Goal: Task Accomplishment & Management: Use online tool/utility

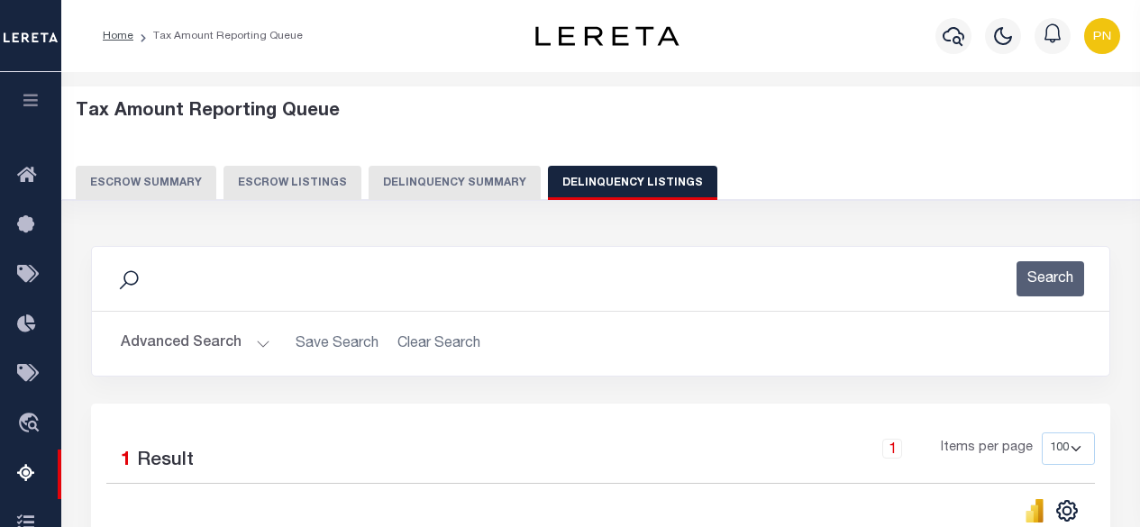
select select "100"
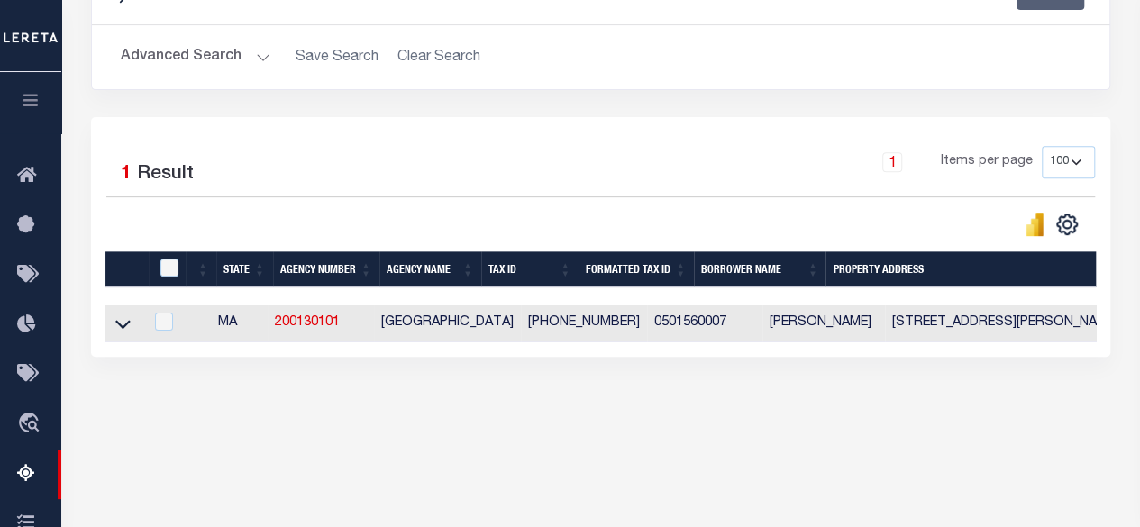
scroll to position [287, 0]
click at [261, 55] on button "Advanced Search" at bounding box center [196, 57] width 150 height 35
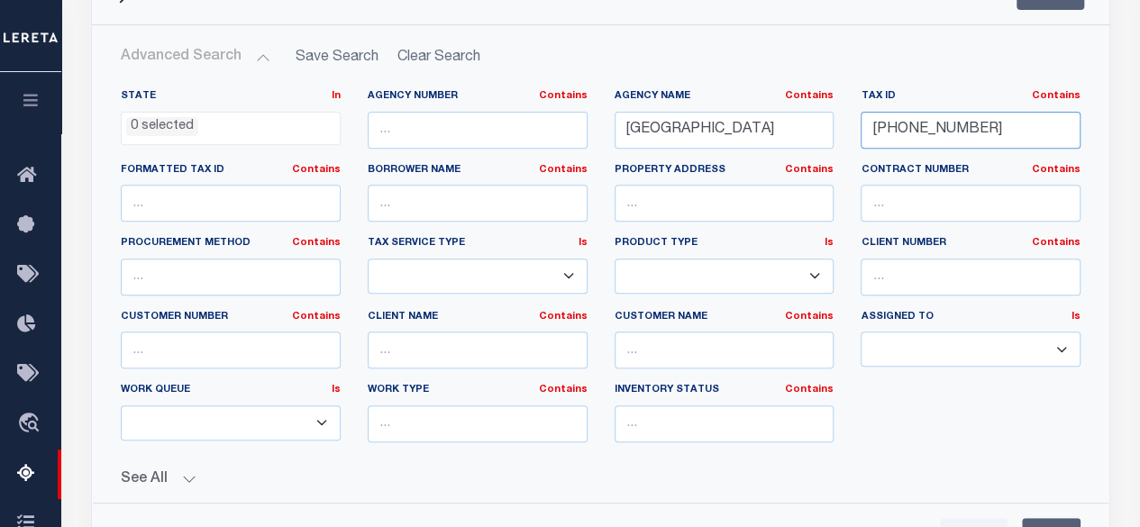
drag, startPoint x: 1004, startPoint y: 129, endPoint x: 851, endPoint y: 135, distance: 153.3
click at [851, 135] on div "Tax ID Contains Contains Is [PHONE_NUMBER]" at bounding box center [970, 126] width 247 height 74
paste input "474-000"
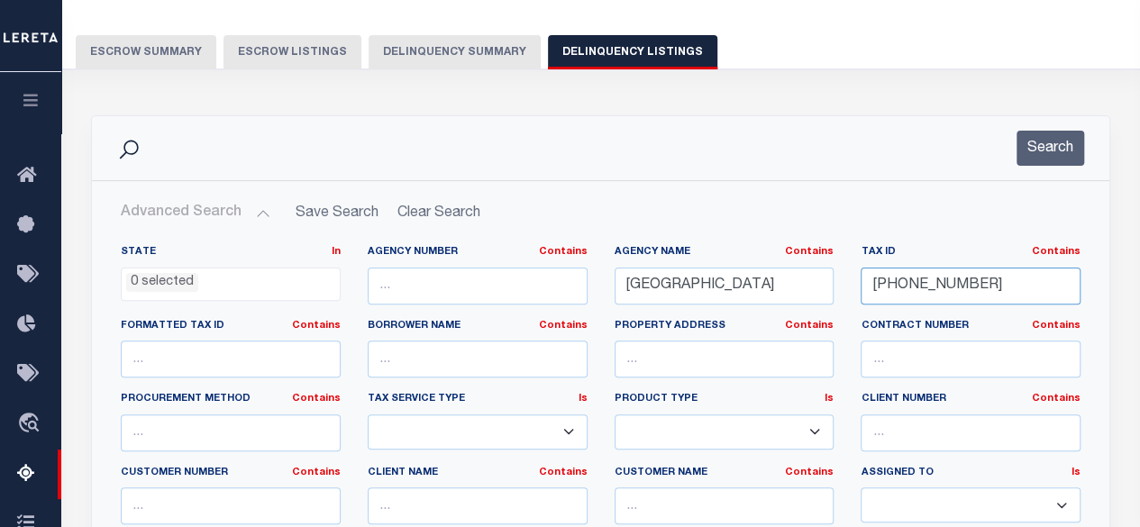
scroll to position [0, 0]
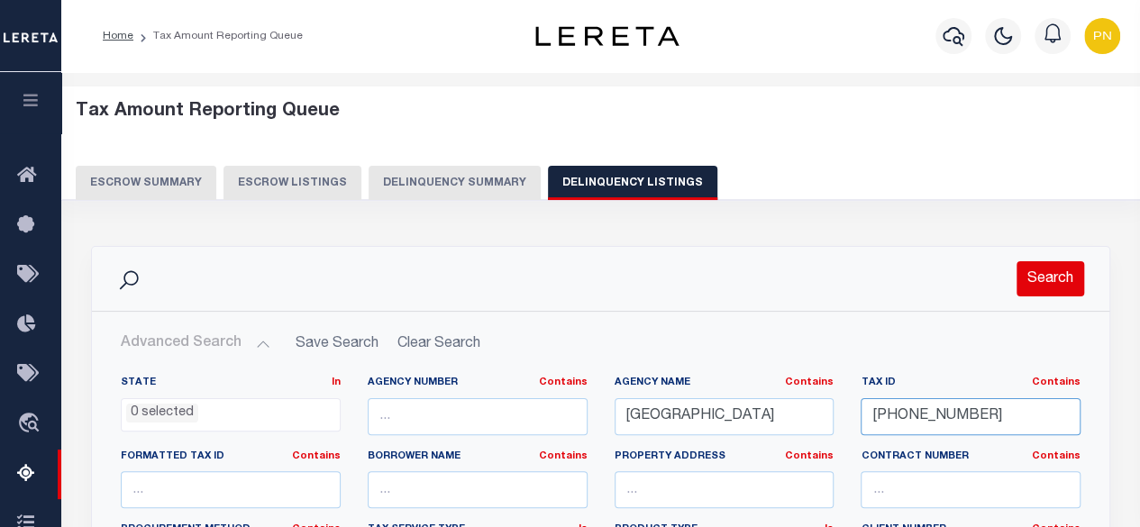
type input "[PHONE_NUMBER]"
click at [1042, 290] on button "Search" at bounding box center [1051, 278] width 68 height 35
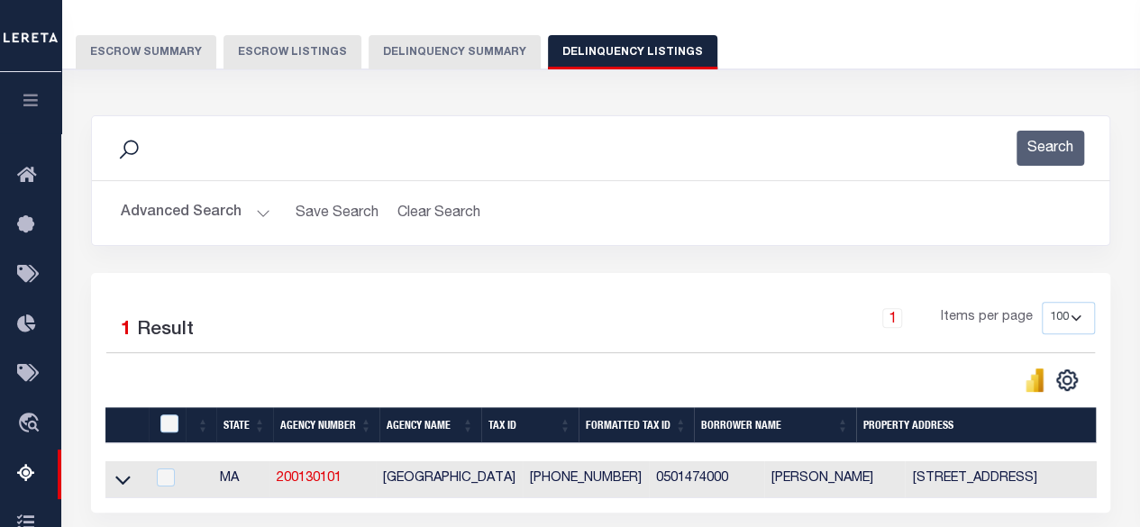
scroll to position [270, 0]
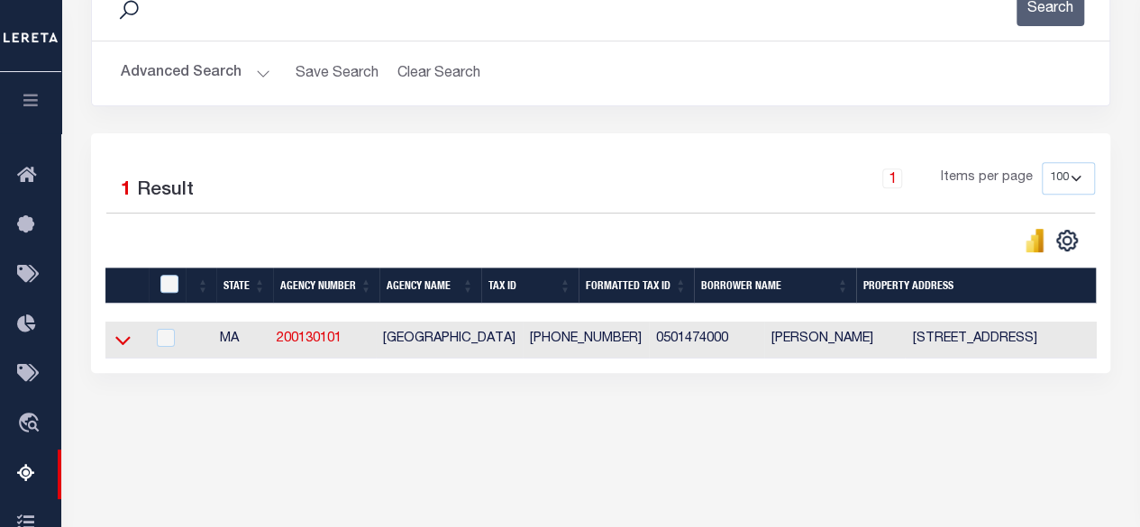
click at [121, 340] on icon at bounding box center [122, 340] width 15 height 19
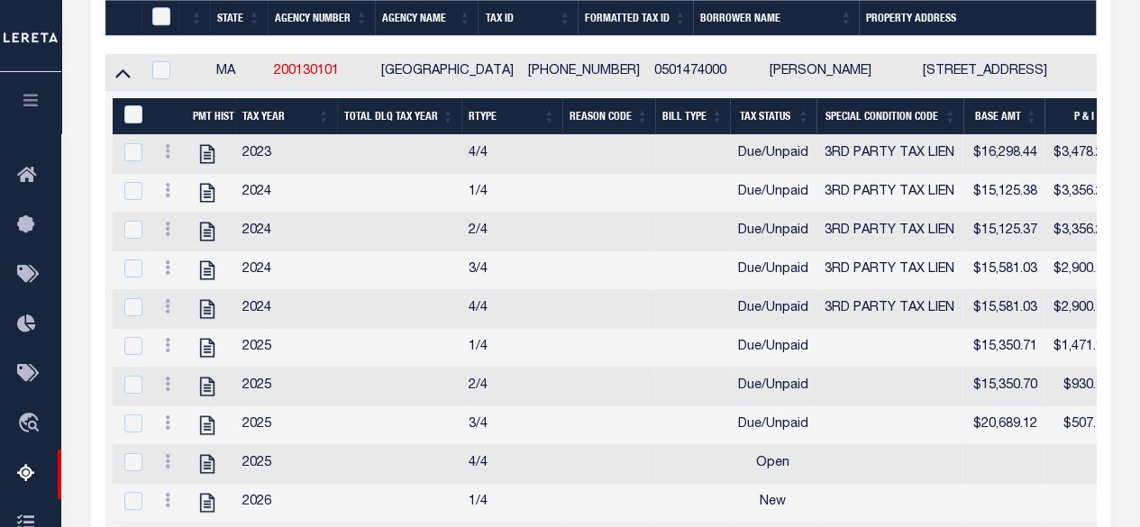
scroll to position [268, 0]
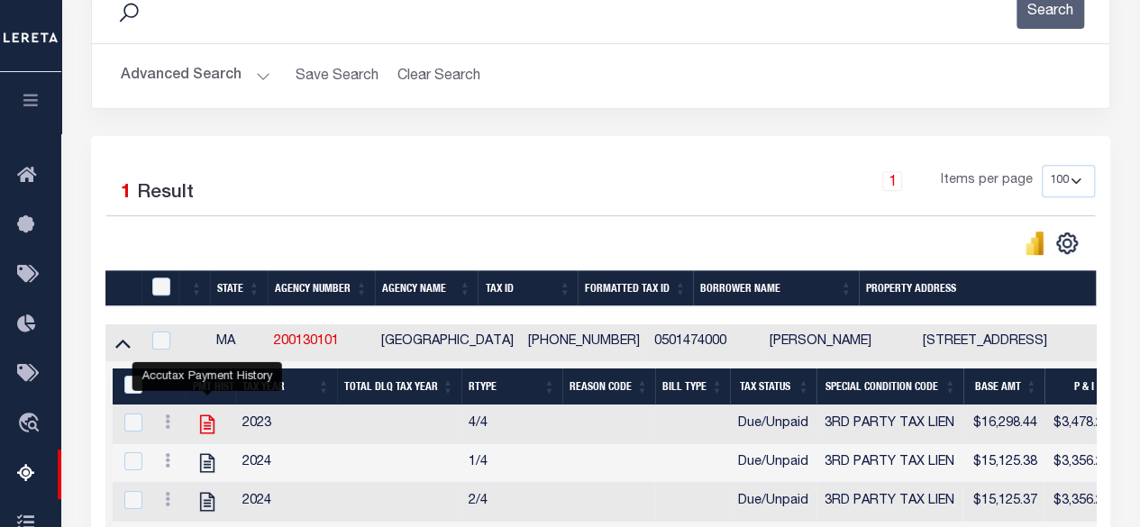
click at [204, 433] on icon "" at bounding box center [207, 424] width 23 height 23
checkbox input "true"
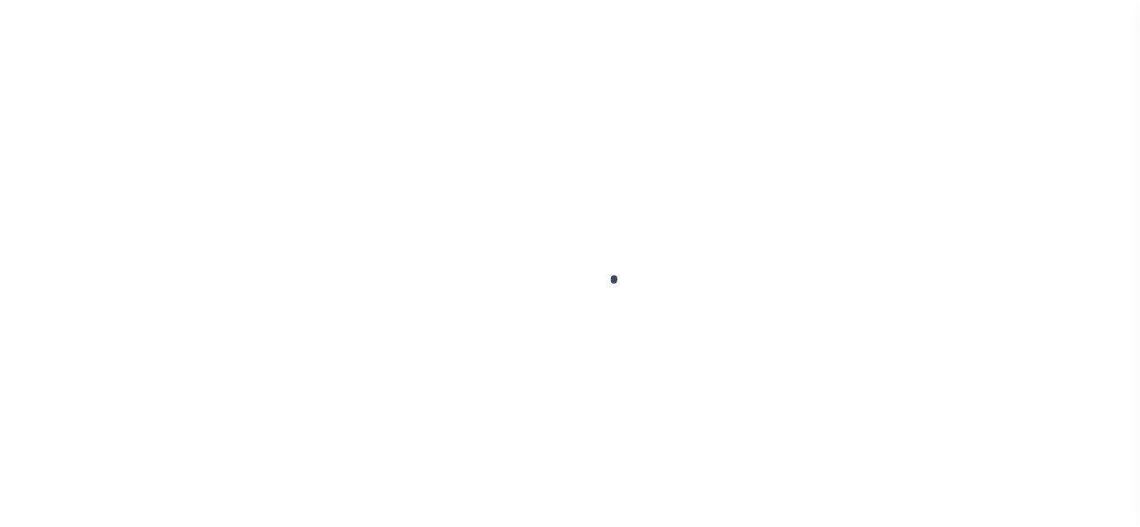
select select "PYD"
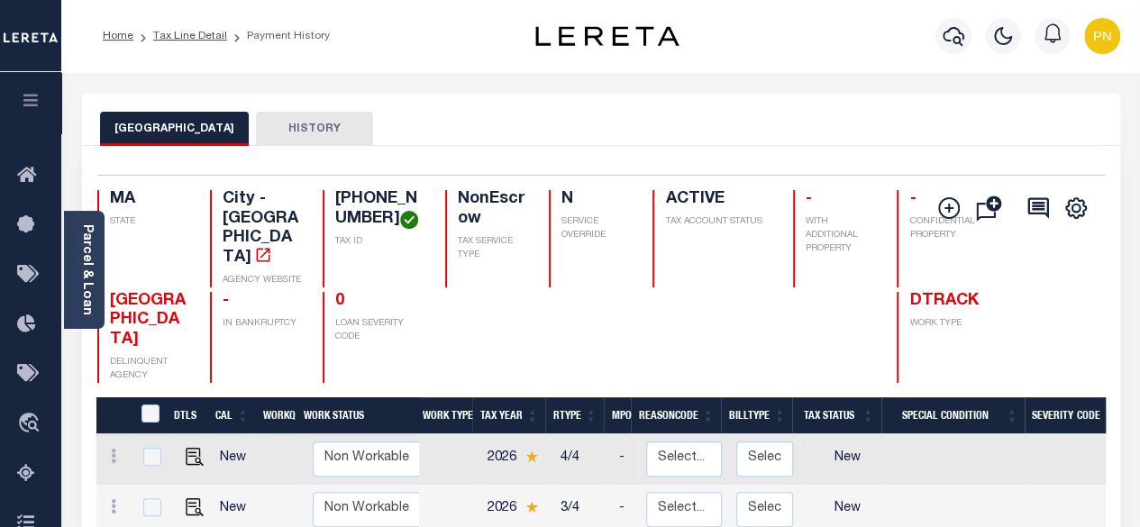
scroll to position [360, 0]
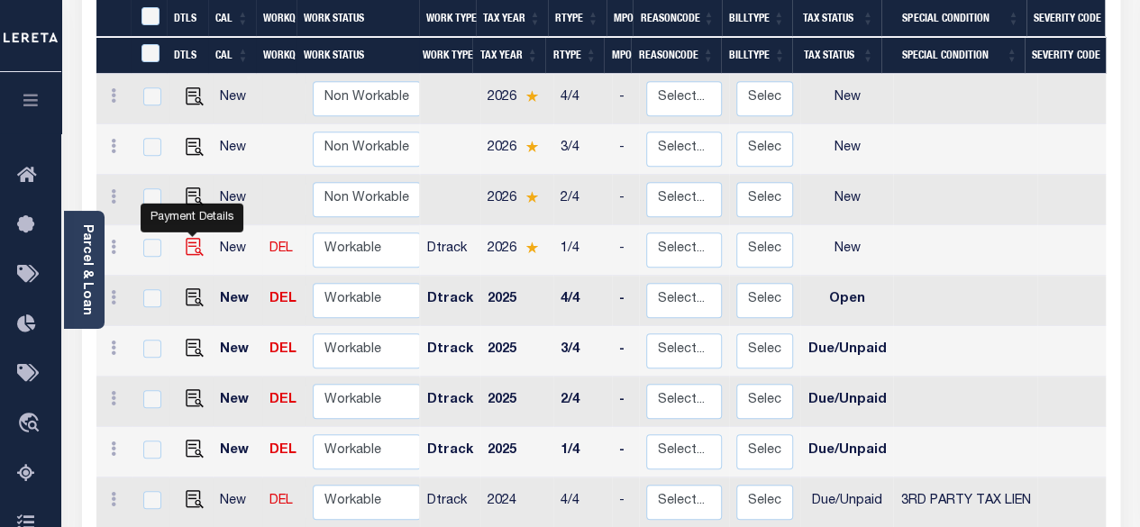
click at [196, 238] on img "" at bounding box center [195, 247] width 18 height 18
checkbox input "true"
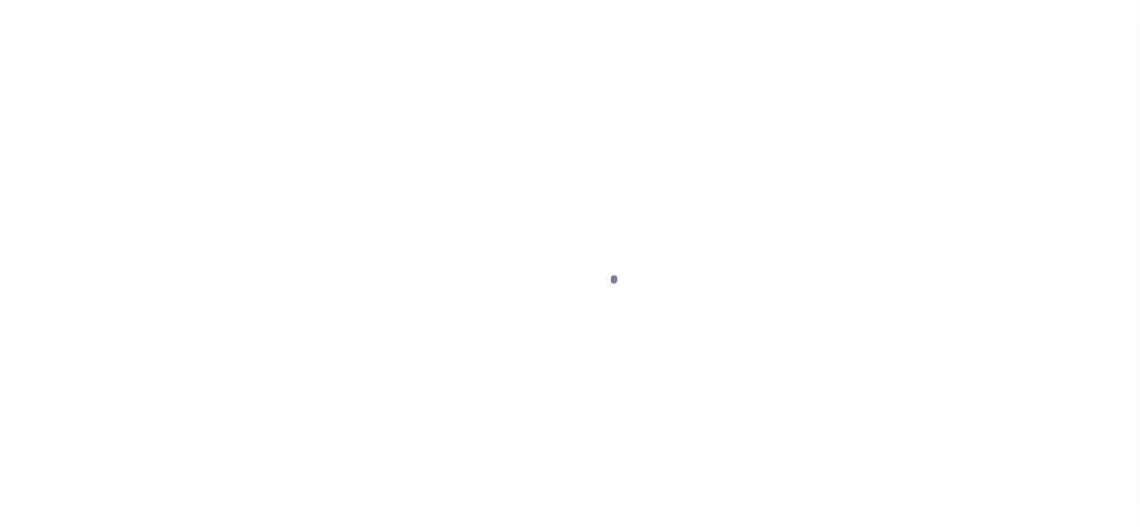
select select "NW2"
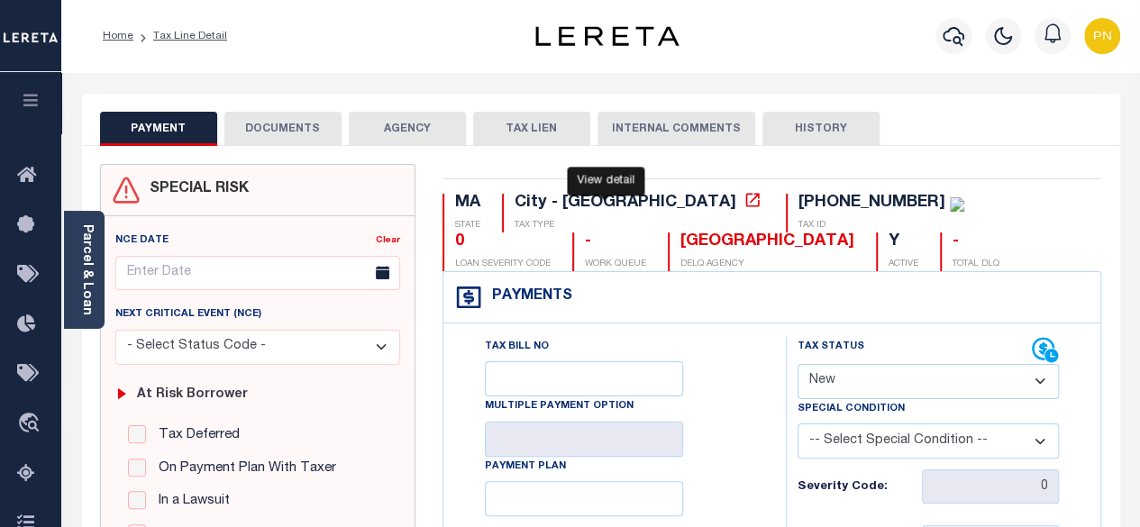
click at [743, 205] on icon at bounding box center [752, 200] width 18 height 18
